Goal: Find specific page/section: Find specific page/section

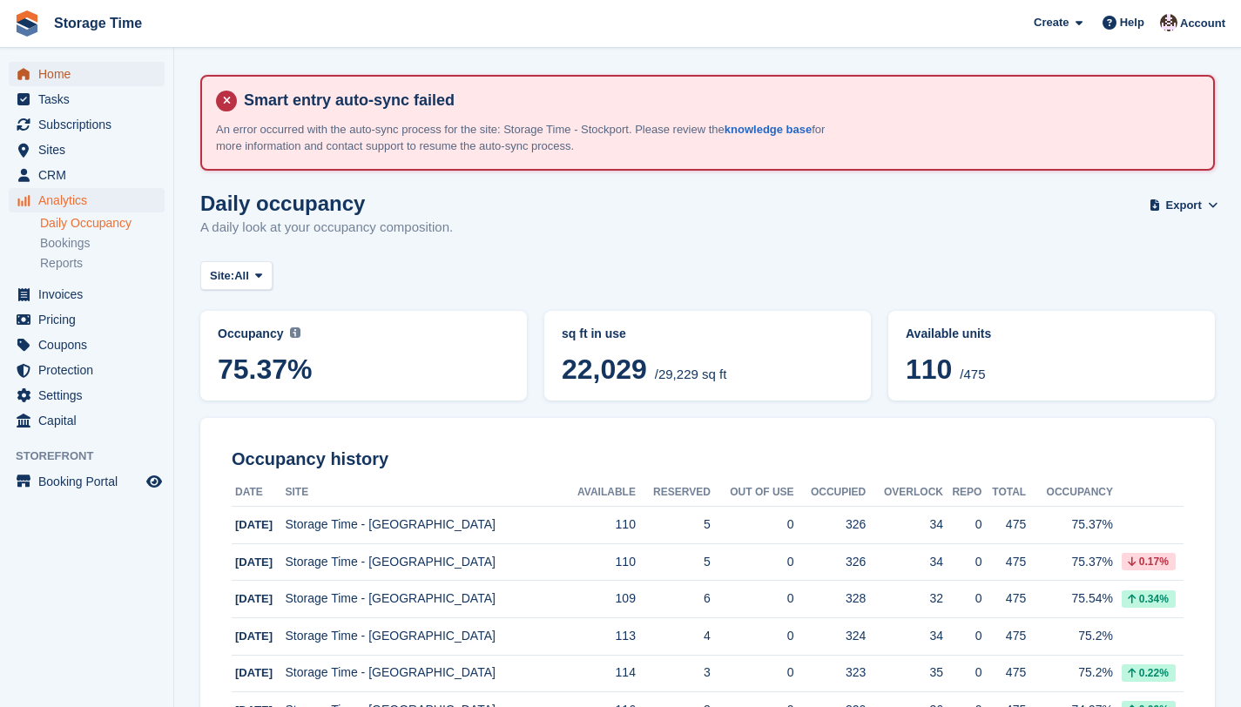
click at [66, 74] on span "Home" at bounding box center [90, 74] width 105 height 24
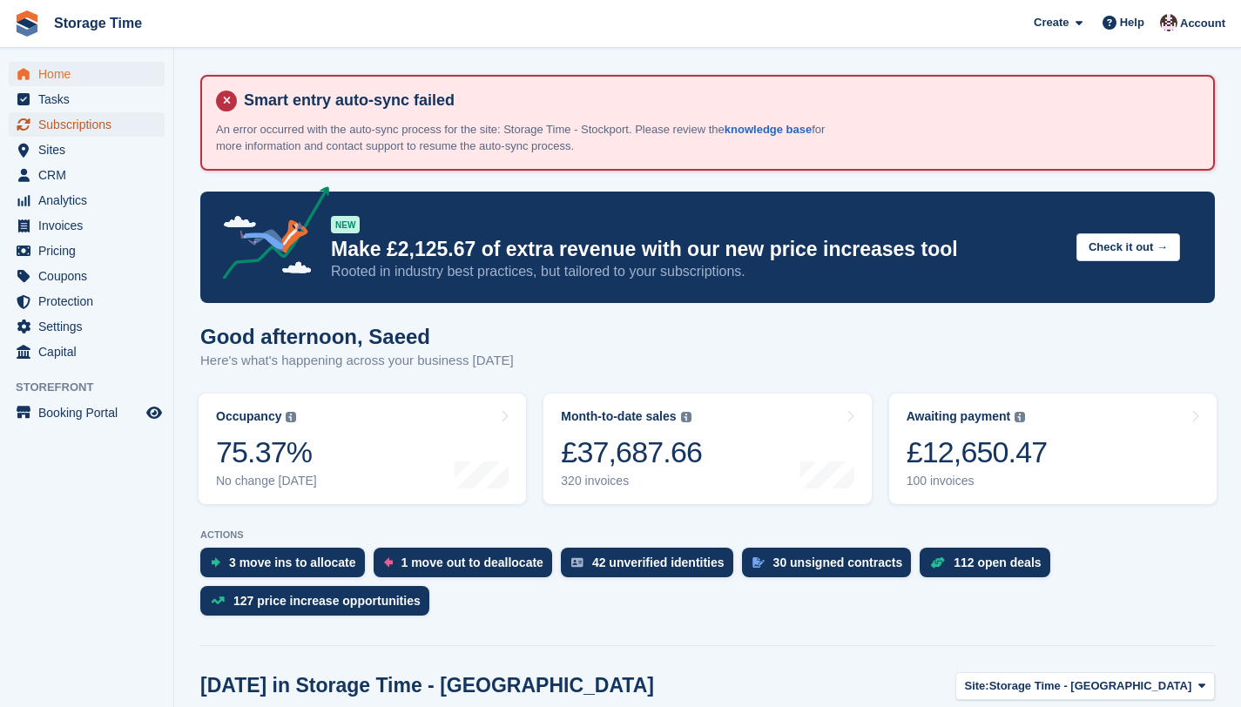
click at [66, 131] on span "Subscriptions" at bounding box center [90, 124] width 105 height 24
